Goal: Information Seeking & Learning: Learn about a topic

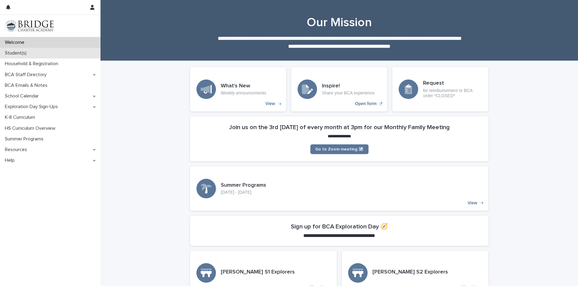
click at [12, 52] on p "Student(s)" at bounding box center [16, 53] width 29 height 6
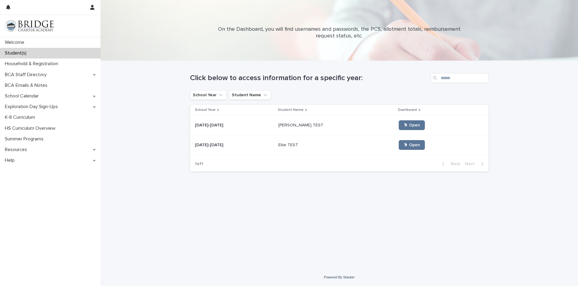
click at [292, 126] on p "[PERSON_NAME] TEST" at bounding box center [301, 124] width 46 height 6
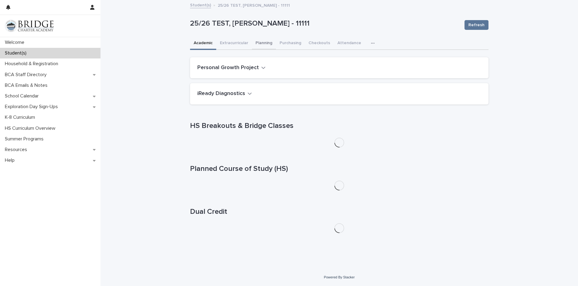
click at [264, 41] on button "Planning" at bounding box center [264, 43] width 24 height 13
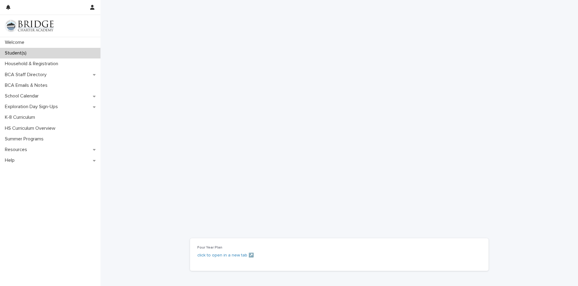
scroll to position [130, 0]
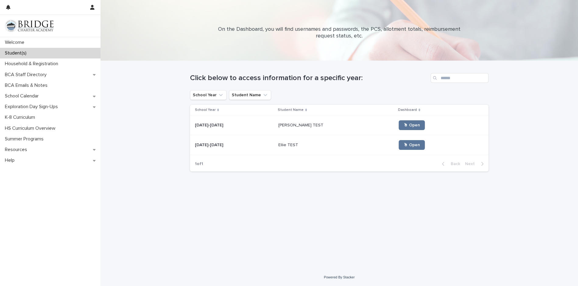
click at [289, 143] on p "Ellie TEST" at bounding box center [288, 144] width 21 height 6
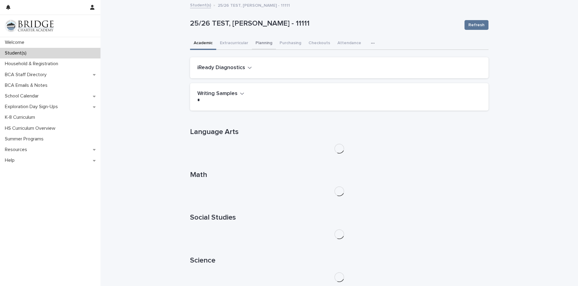
click at [264, 42] on button "Planning" at bounding box center [264, 43] width 24 height 13
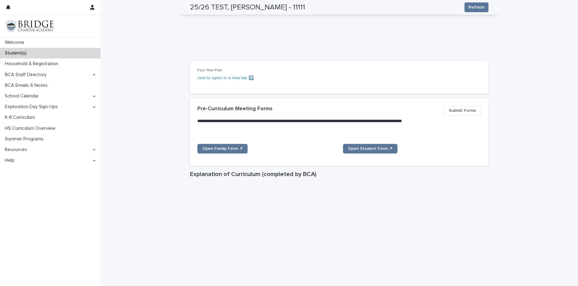
scroll to position [265, 0]
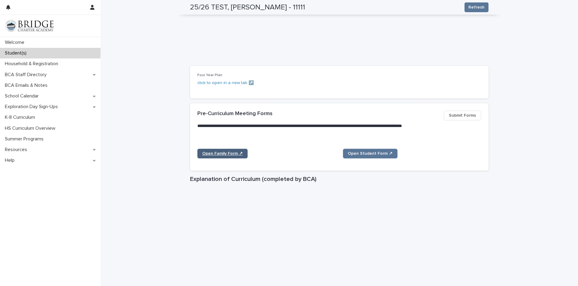
click at [227, 152] on span "Open Family Form ↗" at bounding box center [222, 153] width 40 height 4
